Goal: Information Seeking & Learning: Learn about a topic

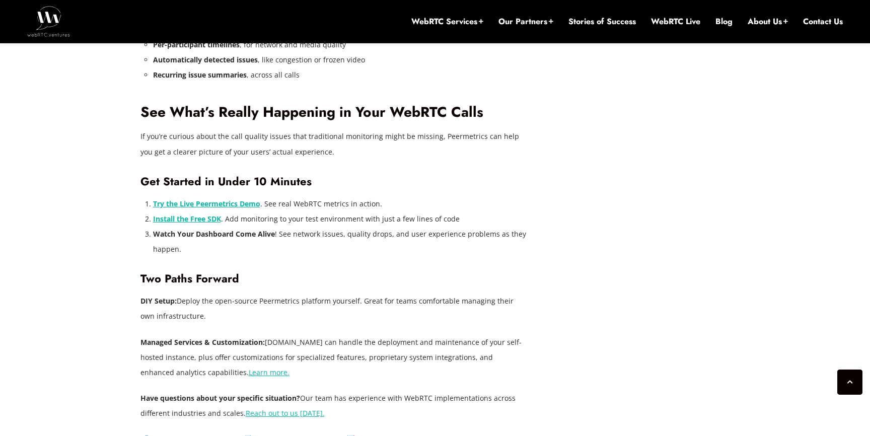
scroll to position [2253, 0]
click at [325, 182] on h3 "Get Started in Under 10 Minutes" at bounding box center [335, 181] width 388 height 14
click at [275, 173] on strong "Get Started in Under 10 Minutes" at bounding box center [226, 181] width 171 height 16
click at [228, 201] on strong "Try the Live Peermetrics Demo" at bounding box center [206, 203] width 107 height 10
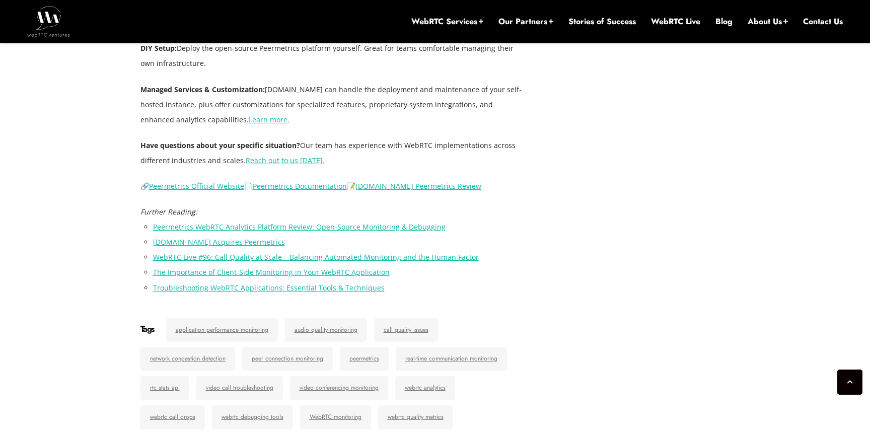
scroll to position [2506, 0]
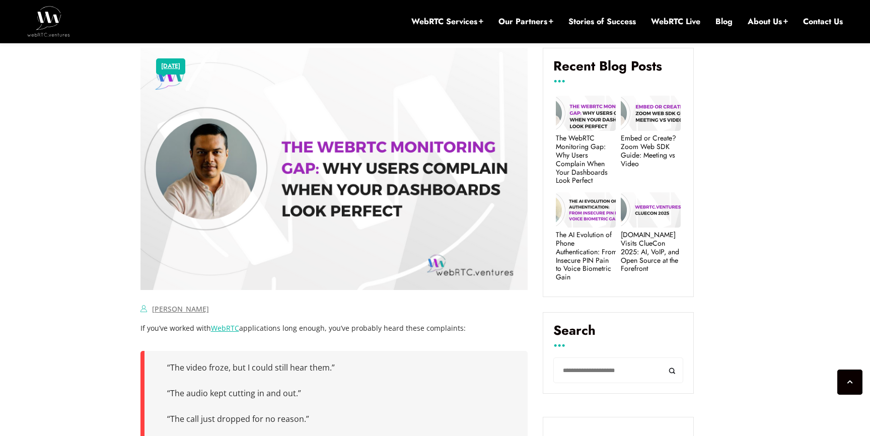
scroll to position [448, 0]
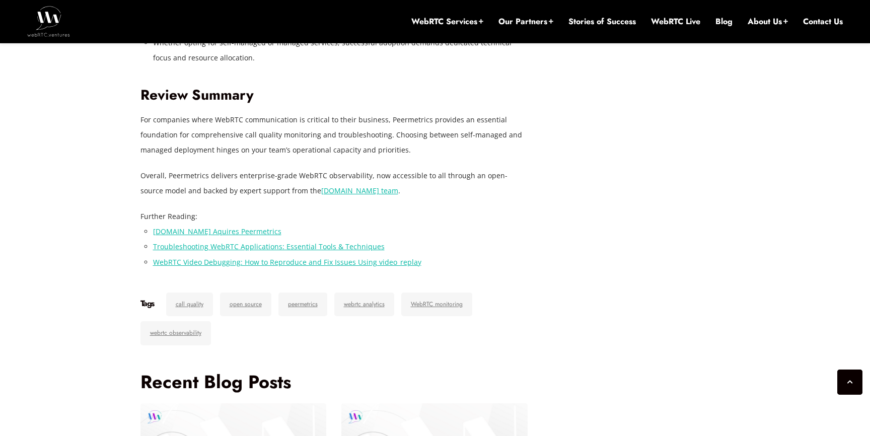
scroll to position [4350, 0]
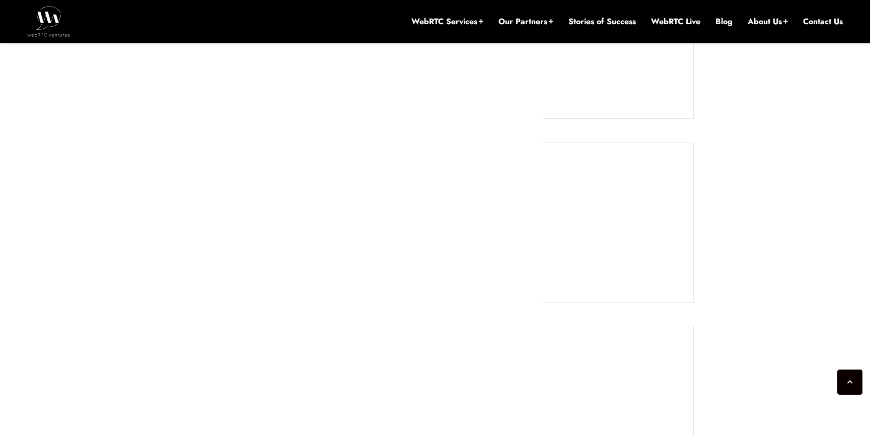
scroll to position [960, 0]
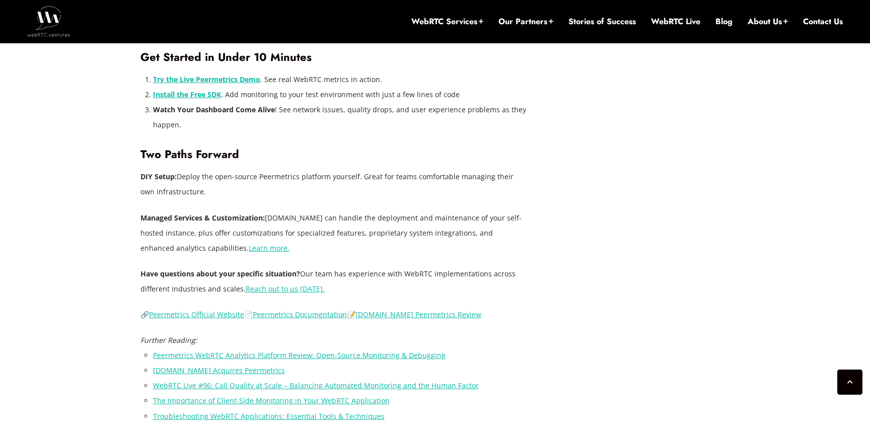
scroll to position [2335, 0]
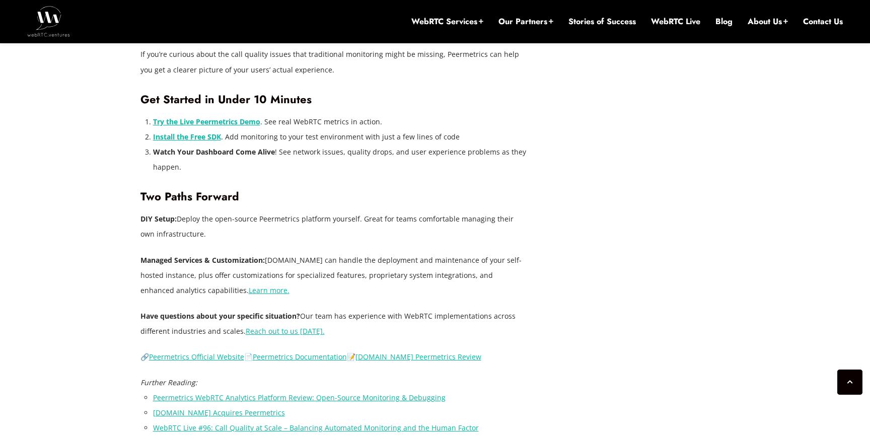
click at [240, 123] on strong "Try the Live Peermetrics Demo" at bounding box center [206, 122] width 107 height 10
